Goal: Task Accomplishment & Management: Use online tool/utility

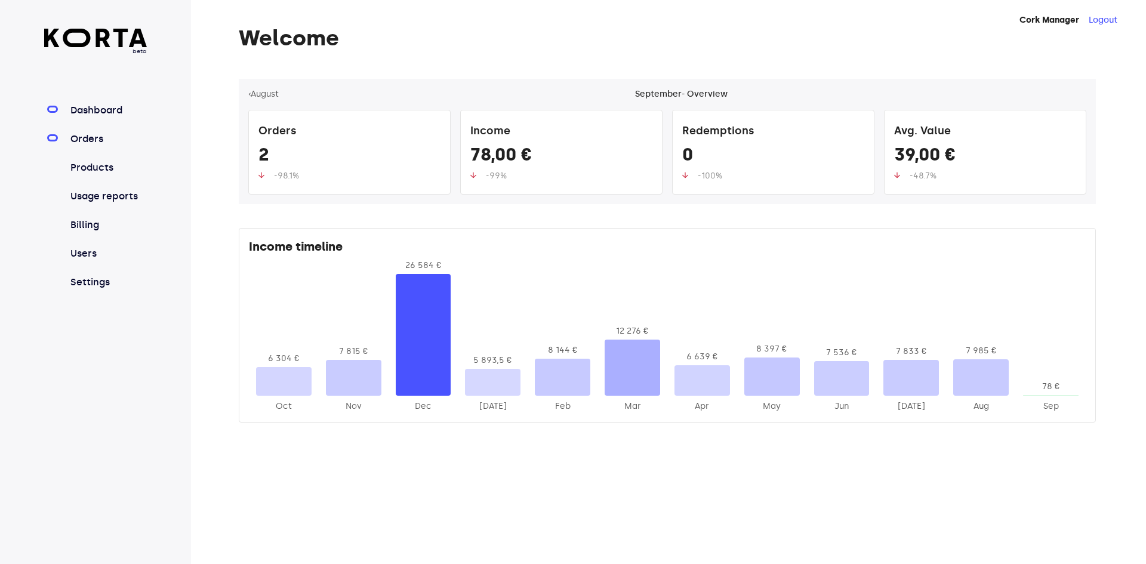
click at [81, 142] on link "Orders" at bounding box center [107, 139] width 79 height 14
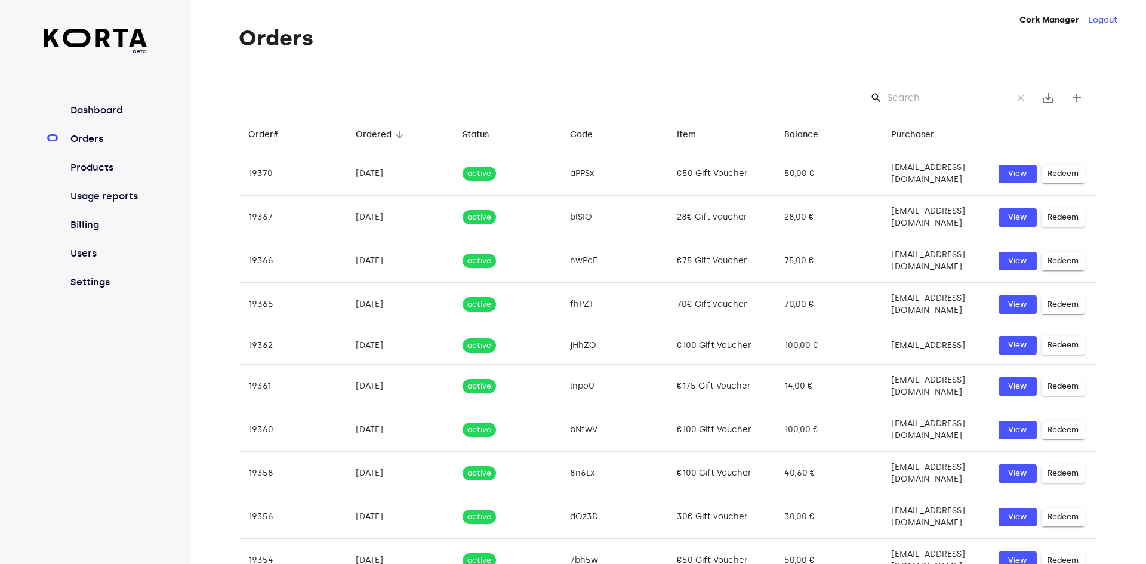
click at [957, 96] on input "Search" at bounding box center [945, 97] width 116 height 19
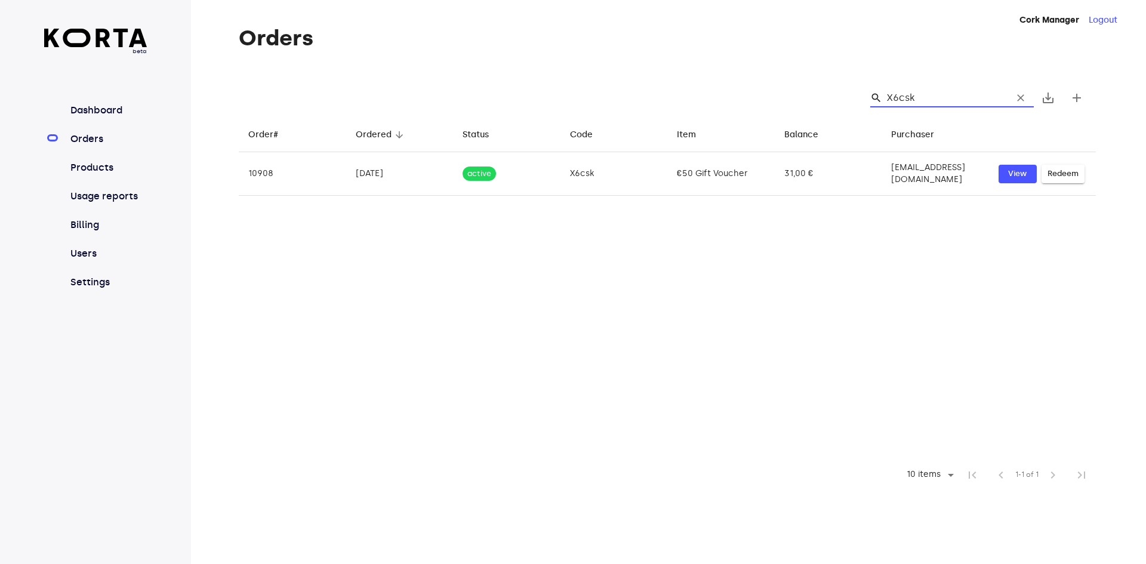
drag, startPoint x: 906, startPoint y: 98, endPoint x: 905, endPoint y: 86, distance: 12.5
click at [888, 96] on input "X6csk" at bounding box center [945, 97] width 116 height 19
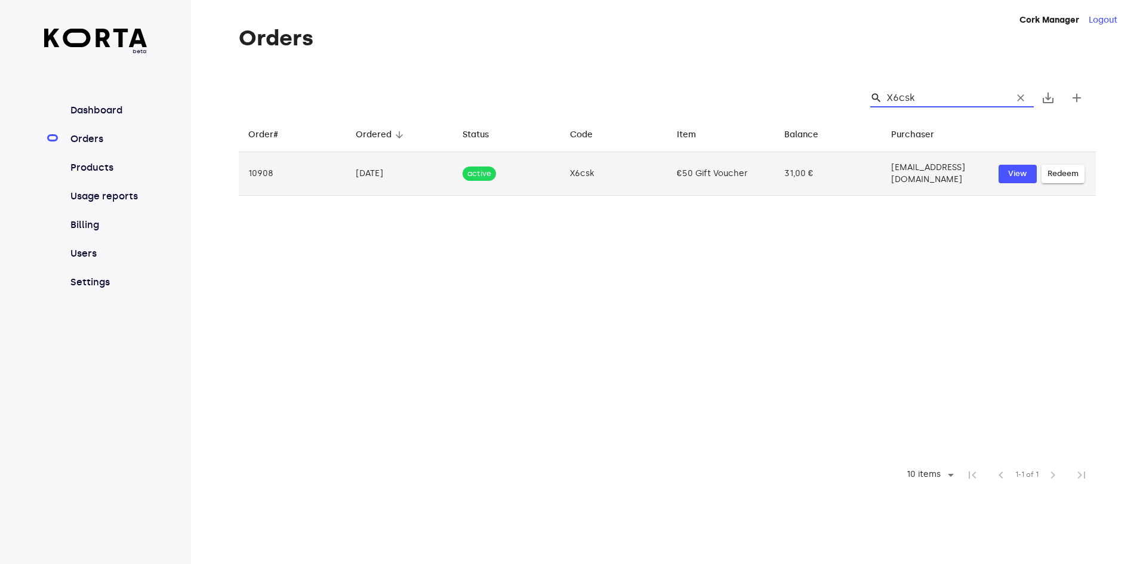
type input "X6csk"
click at [1056, 167] on span "Redeem" at bounding box center [1062, 174] width 31 height 14
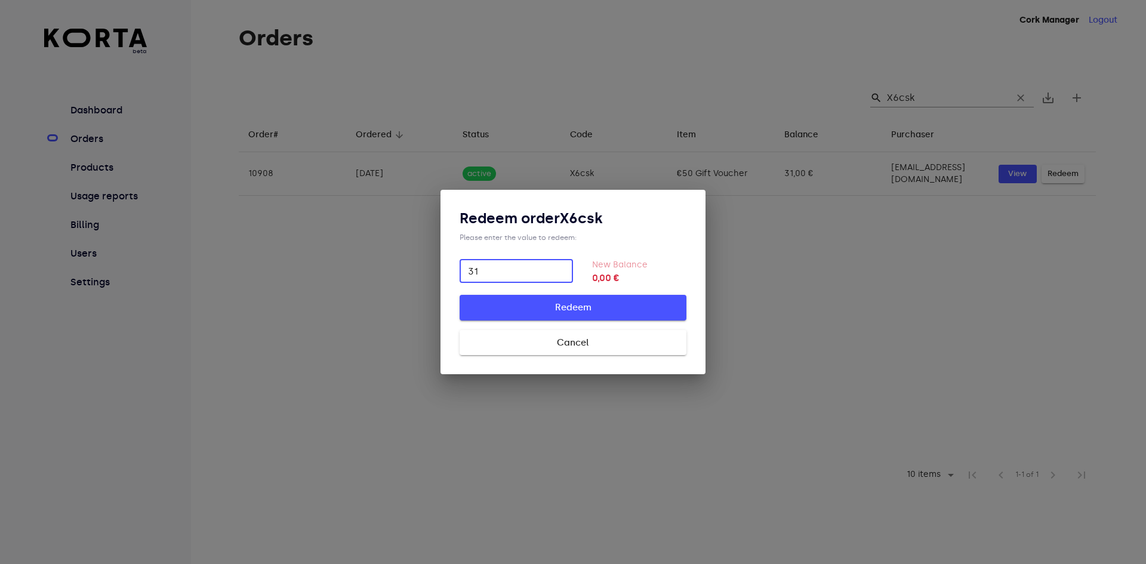
type input "31"
click at [610, 303] on span "Redeem" at bounding box center [573, 308] width 189 height 16
